Goal: Answer question/provide support

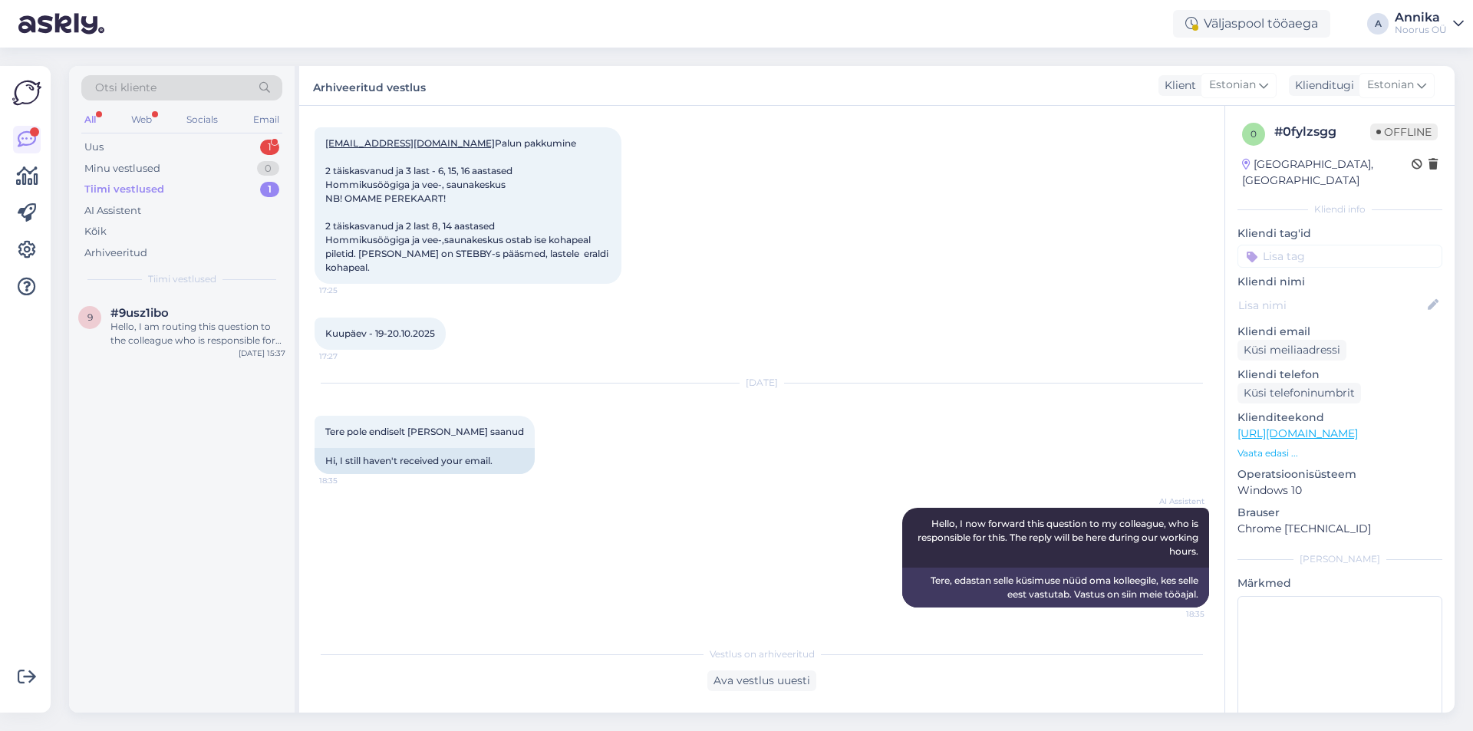
scroll to position [675, 0]
click at [141, 147] on div "Uus 1" at bounding box center [181, 147] width 201 height 21
click at [156, 345] on div "You can buy gift cards on our website. Go to the gift card section at [URL][DOM…" at bounding box center [197, 334] width 175 height 28
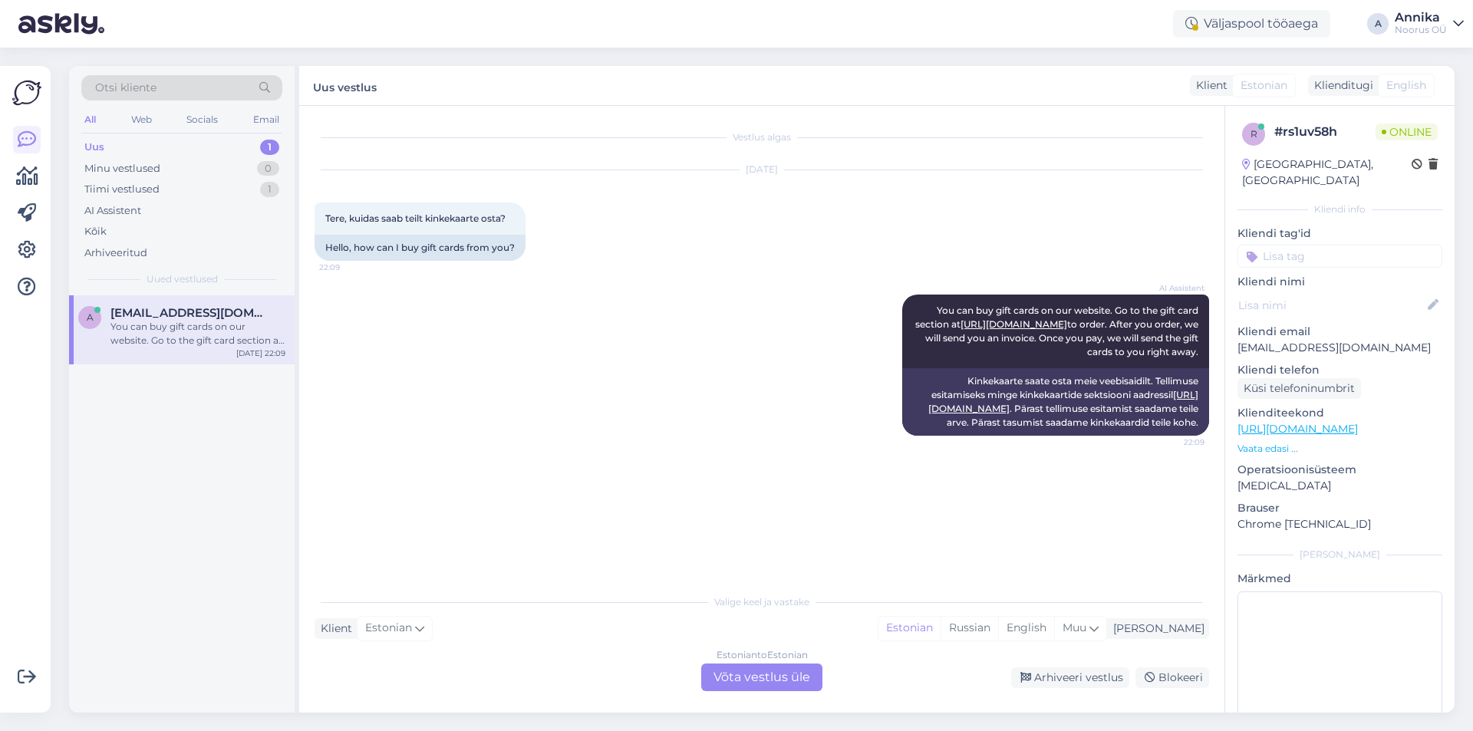
scroll to position [0, 0]
click at [58, 178] on div "Võimalused Veendu, et Askly loob sulle väärtust. Sulge Ühenda FB ja IG sõnumid …" at bounding box center [30, 389] width 60 height 683
click at [143, 158] on div "Minu vestlused 0" at bounding box center [181, 168] width 201 height 21
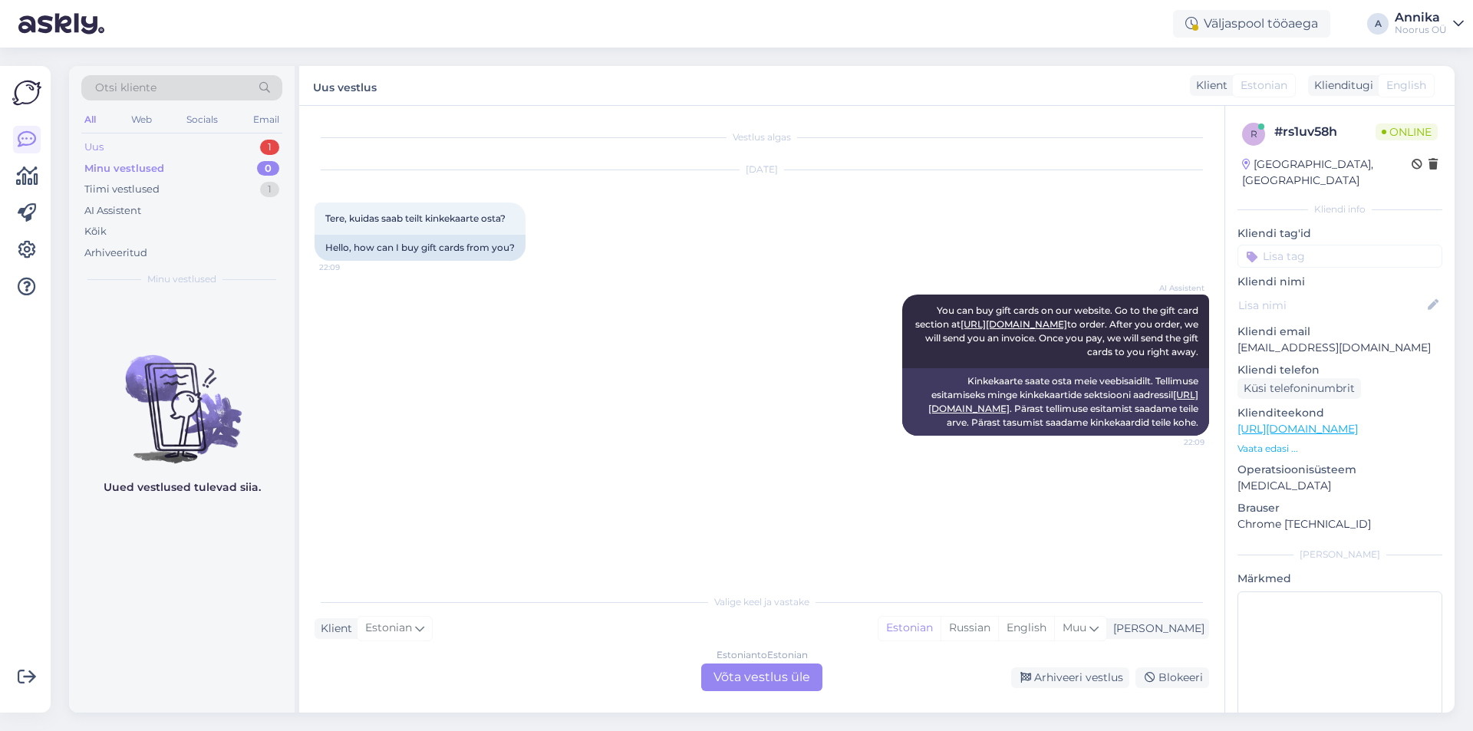
click at [144, 143] on div "Uus 1" at bounding box center [181, 147] width 201 height 21
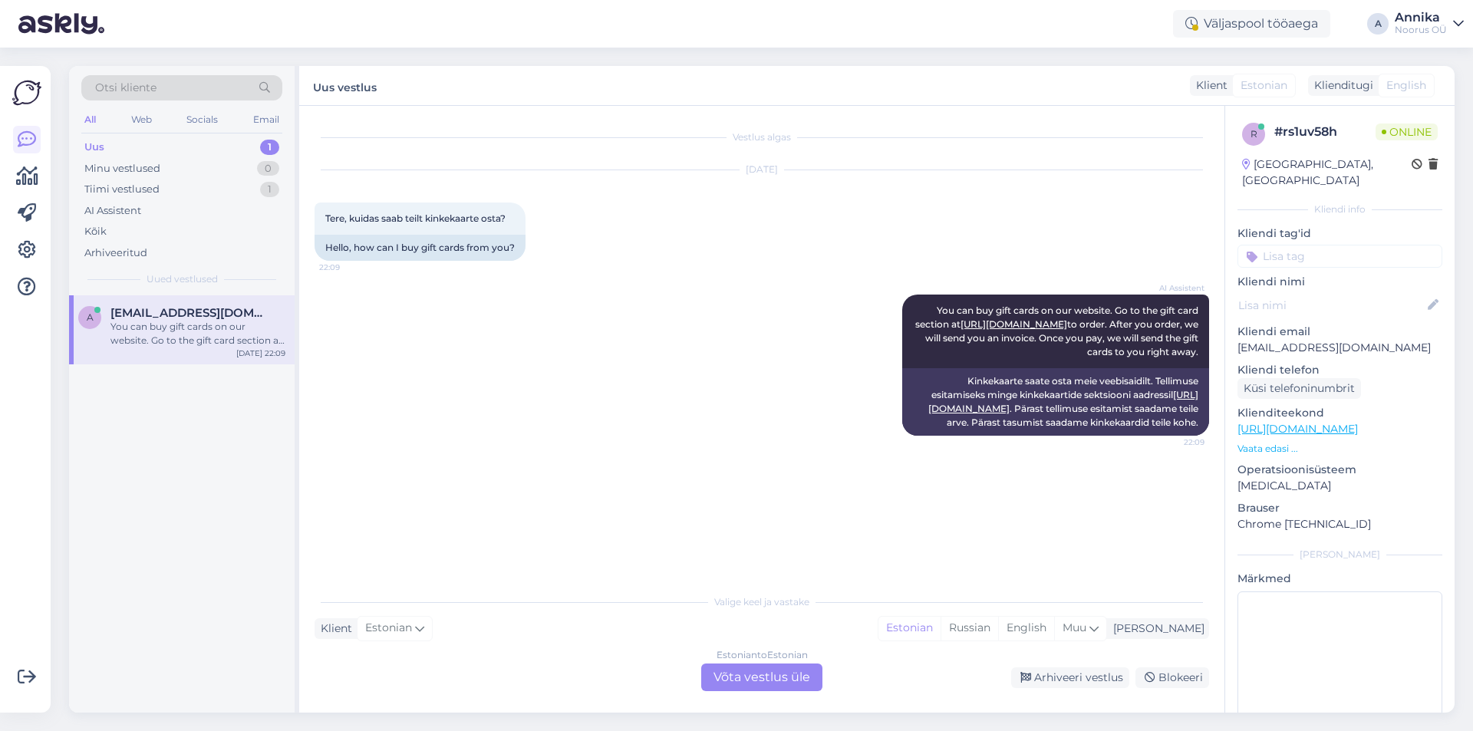
click at [148, 335] on div "You can buy gift cards on our website. Go to the gift card section at [URL][DOM…" at bounding box center [197, 334] width 175 height 28
click at [166, 150] on div "Uus 1" at bounding box center [181, 147] width 201 height 21
click at [693, 319] on div "AI Assistent You can buy gift cards on our website. Go to the gift card section…" at bounding box center [761, 365] width 894 height 175
click at [744, 691] on div "Vestlus algas [DATE] Tere, kuidas saab teilt kinkekaarte osta? 22:09 Hello, how…" at bounding box center [761, 409] width 925 height 607
click at [744, 681] on div "Estonian to Estonian Võta vestlus üle" at bounding box center [761, 677] width 121 height 28
